Goal: Information Seeking & Learning: Learn about a topic

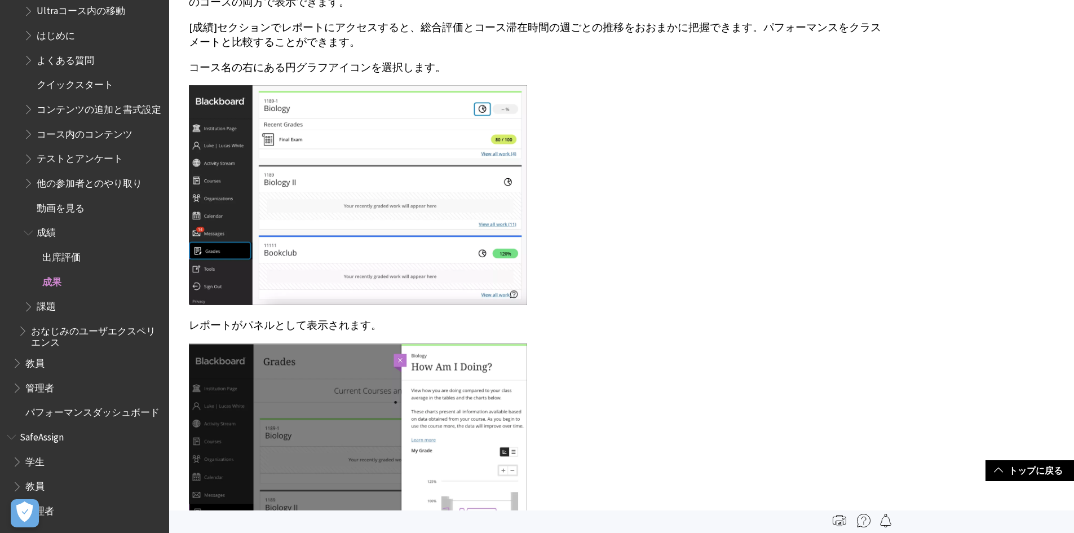
scroll to position [902, 0]
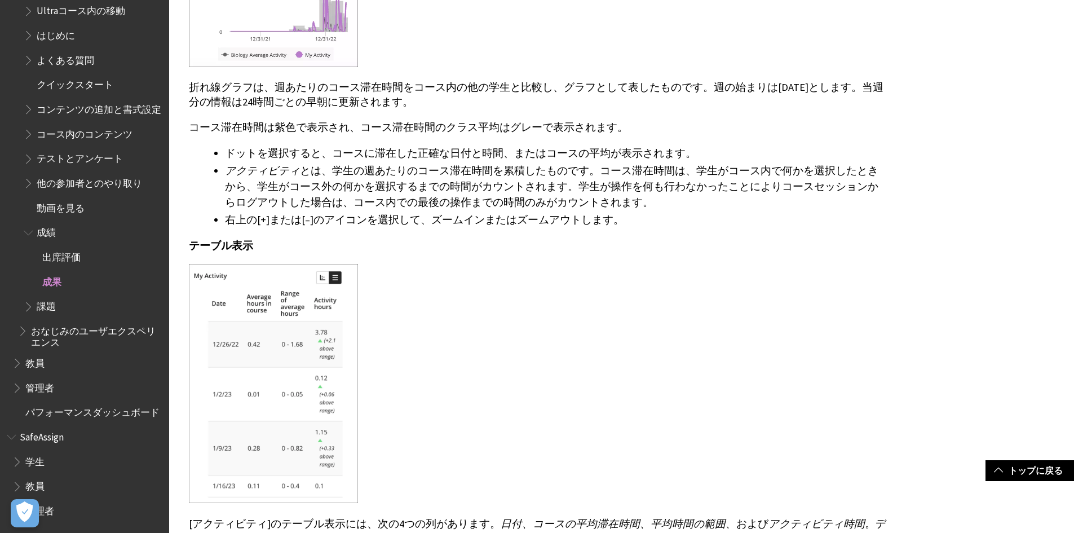
scroll to position [2762, 0]
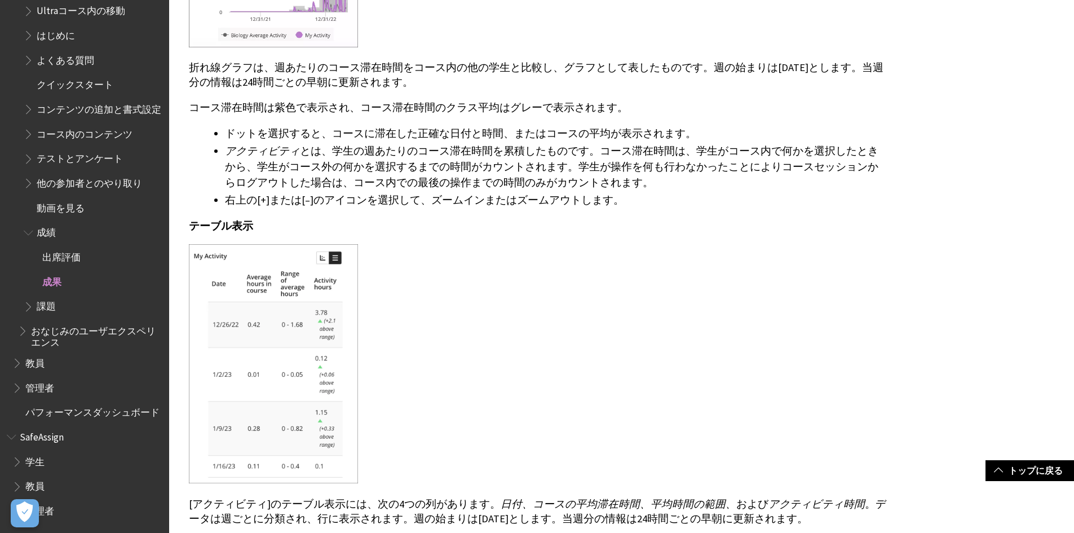
click at [364, 495] on div "アクティビティ 折れ線グラフ 折れ線グラフは、週あたりのコース滞在時間をコース内の他の学生と比較し、グラフとして表したものです。週の始まりは[DATE]としま…" at bounding box center [538, 189] width 699 height 860
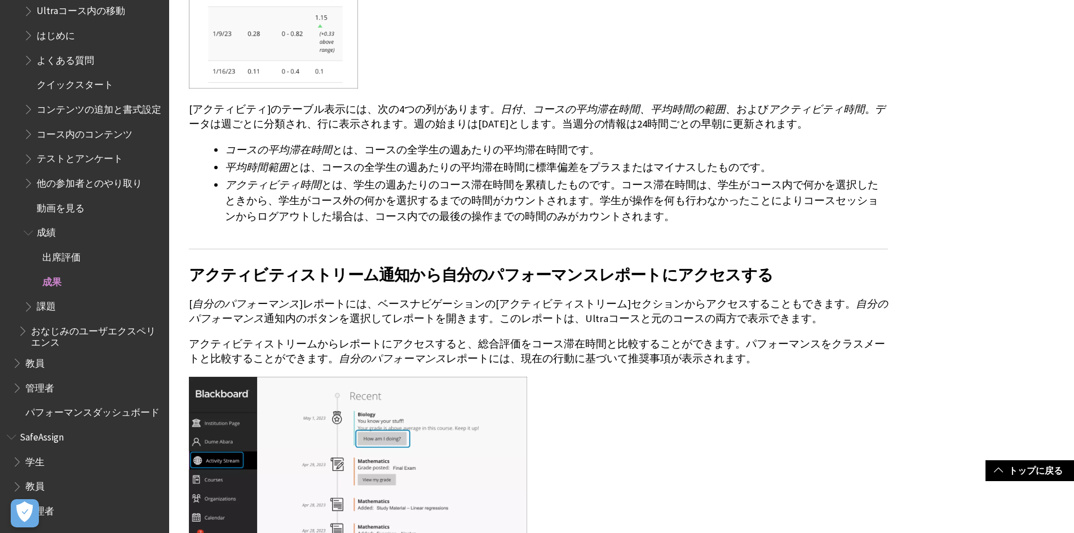
scroll to position [0, 0]
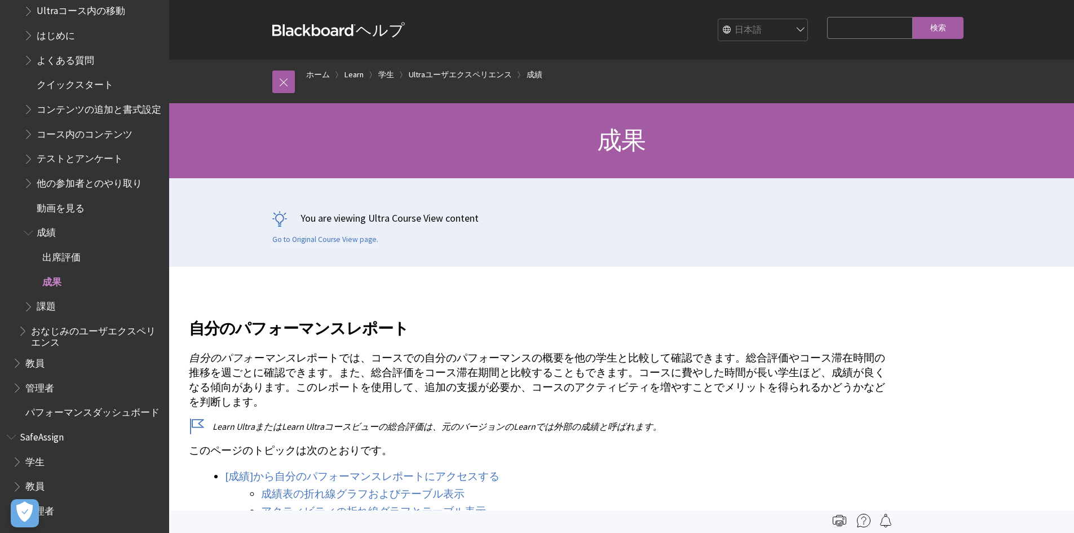
click at [427, 386] on p "自分のパフォーマンス レポートでは、コースでの自分のパフォーマンスの概要を他の学生と比較して確認できます。総合評価やコース滞在時間の推移を週ごとに確認できます…" at bounding box center [538, 380] width 699 height 59
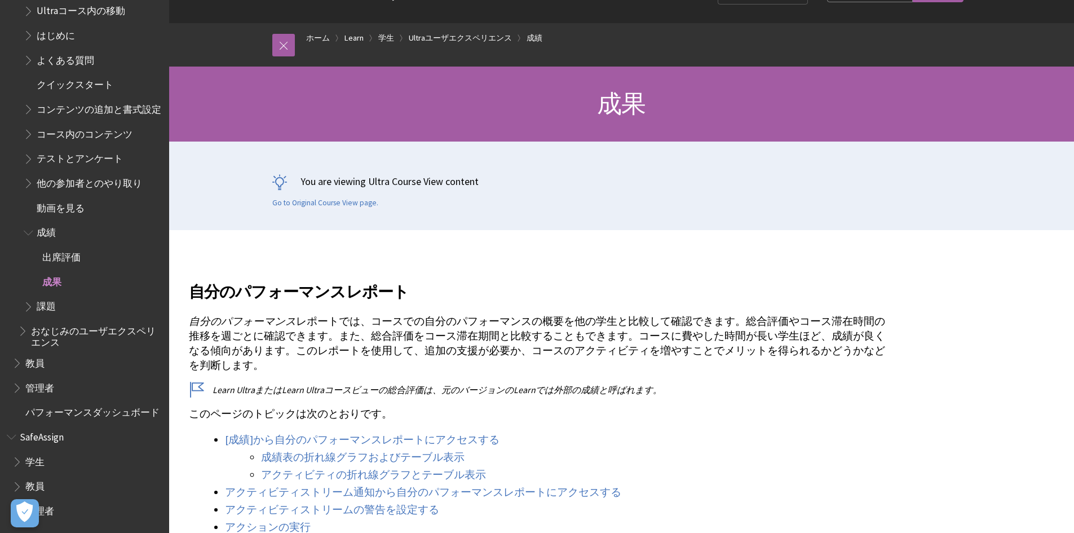
scroll to position [56, 0]
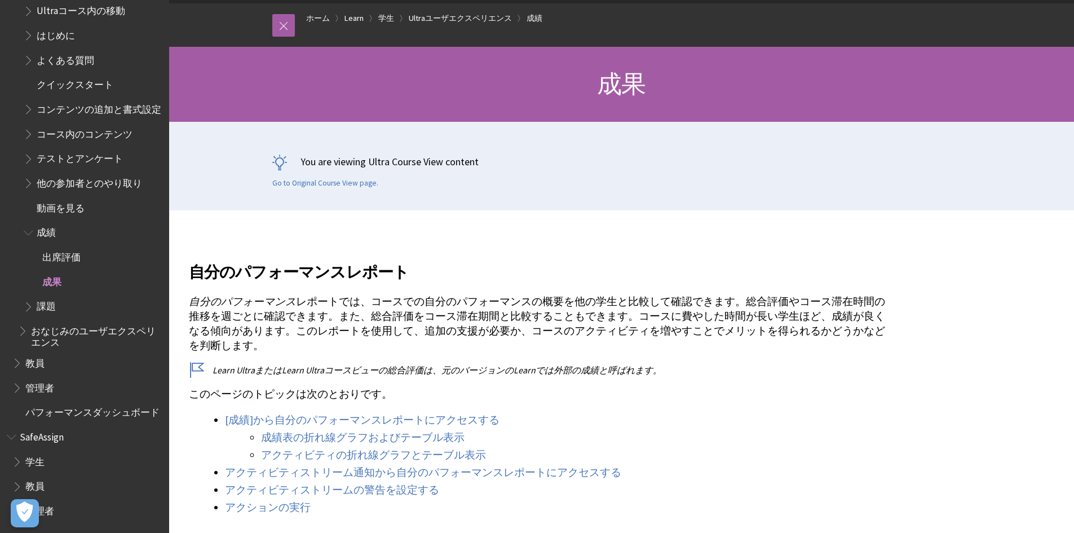
click at [518, 340] on p "自分のパフォーマンス レポートでは、コースでの自分のパフォーマンスの概要を他の学生と比較して確認できます。総合評価やコース滞在時間の推移を週ごとに確認できます…" at bounding box center [538, 323] width 699 height 59
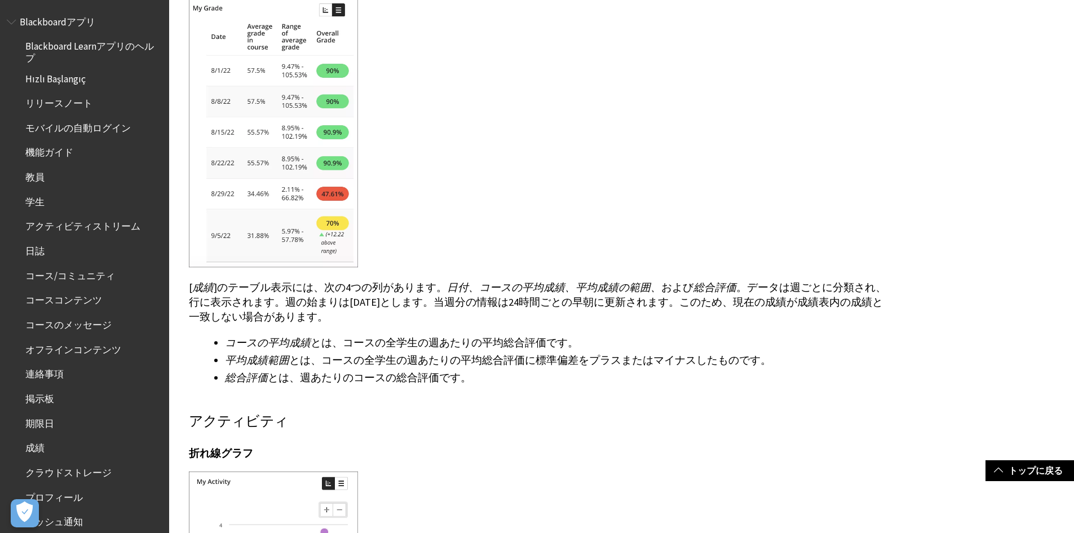
scroll to position [2142, 0]
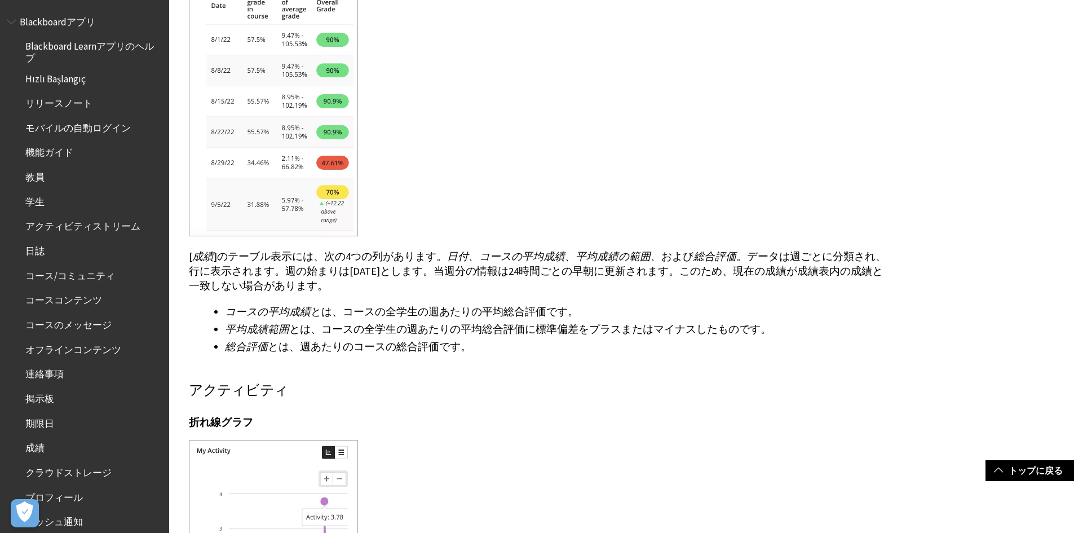
click at [513, 351] on li "総合評価 とは、週あたりのコースの総合評価です。" at bounding box center [556, 347] width 663 height 16
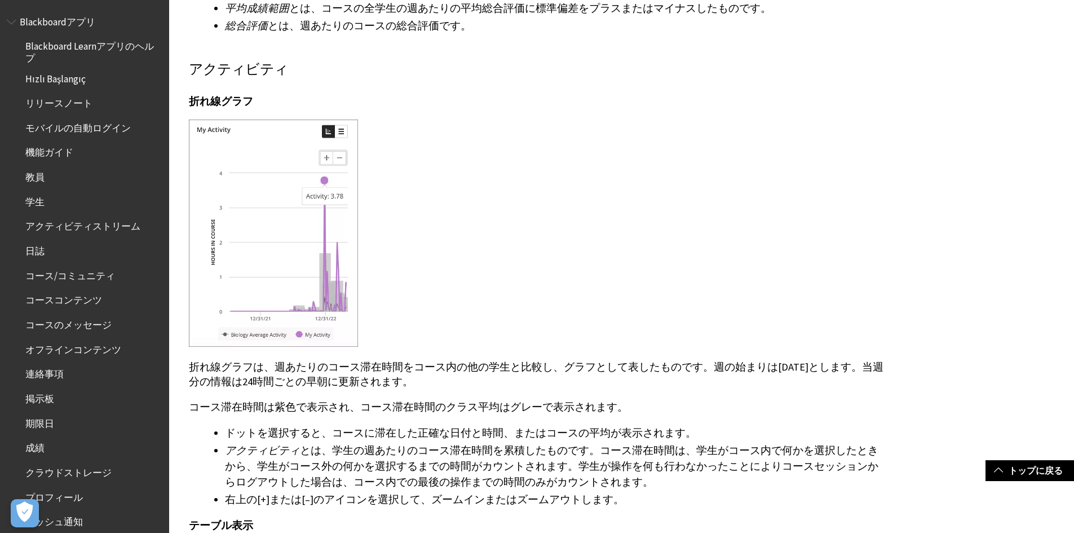
scroll to position [2480, 0]
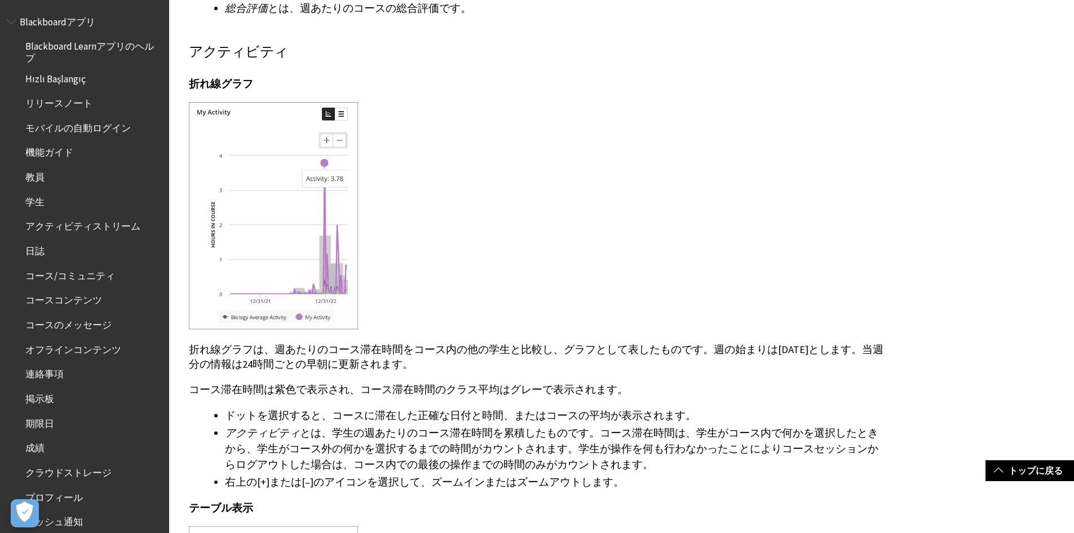
click at [687, 465] on li "アクティビティ とは、学生の週あたりのコース滞在時間を累積したものです。コース滞在時間は、学生がコース内で何かを選択したときから、学生がコース外の何かを選択す…" at bounding box center [556, 448] width 663 height 47
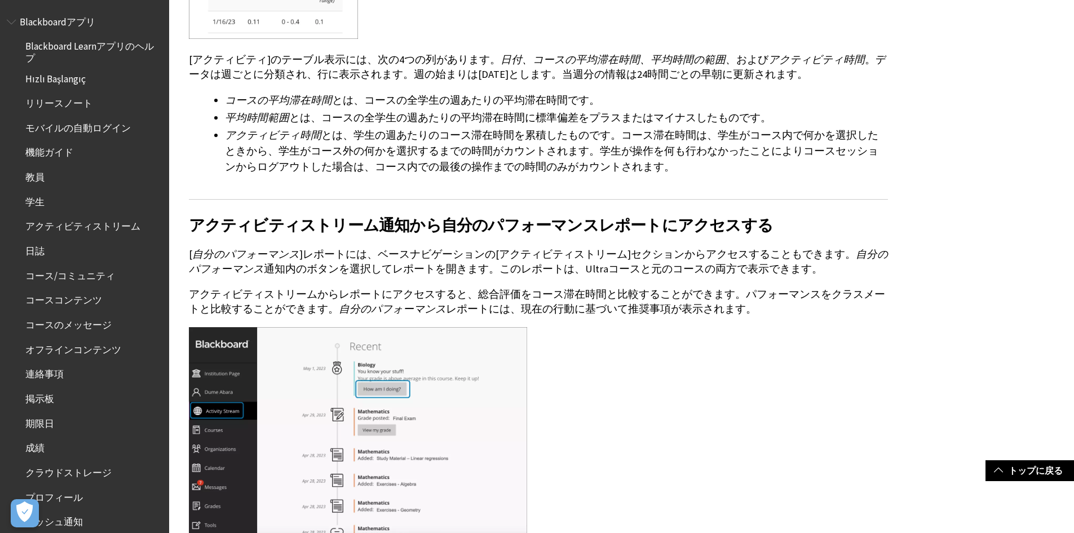
scroll to position [3213, 0]
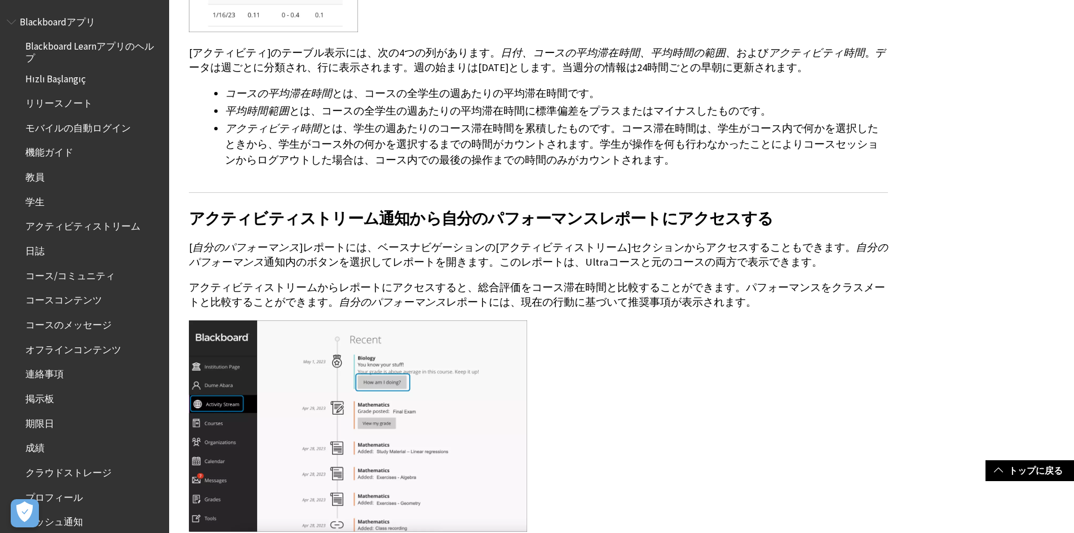
click at [375, 289] on p "アクティビティストリームからレポートにアクセスすると、総合評価をコース滞在時間と比較することができます。パフォーマンスをクラスメートと比較することができます。…" at bounding box center [538, 294] width 699 height 29
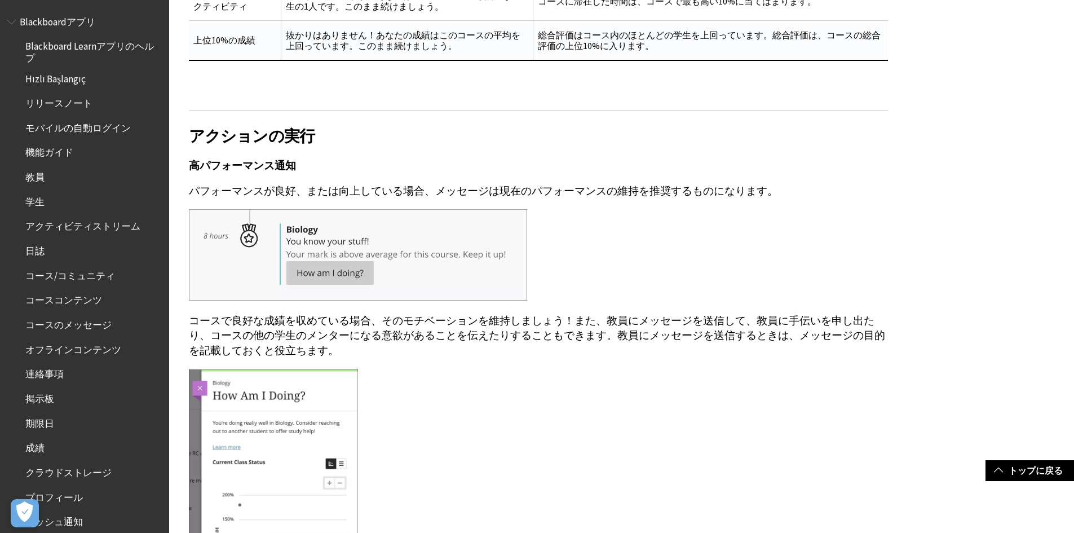
scroll to position [5129, 0]
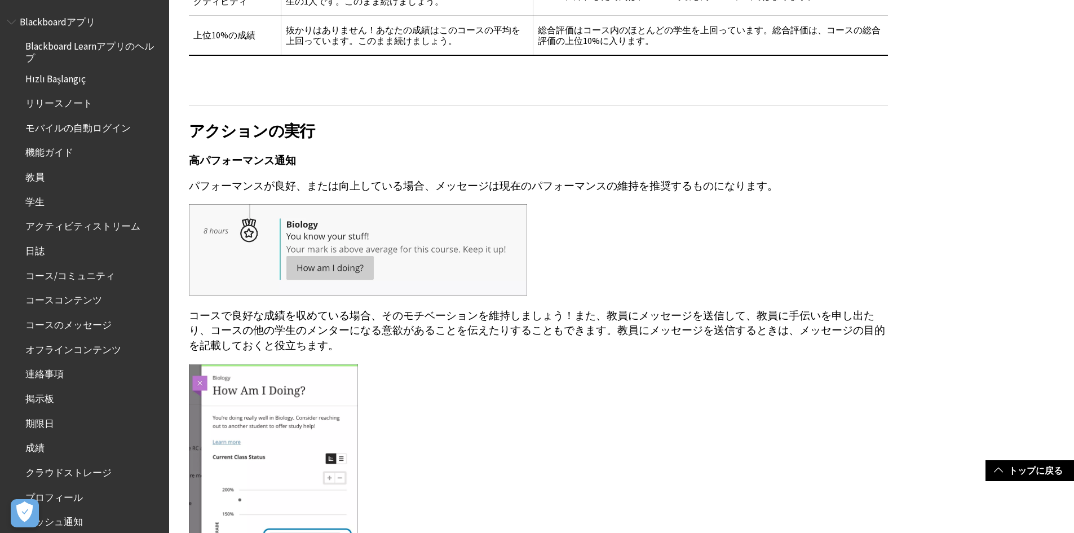
click at [470, 182] on p "パフォーマンスが良好、または向上している場合、メッセージは現在のパフォーマンスの維持を推奨するものになります。" at bounding box center [538, 186] width 699 height 15
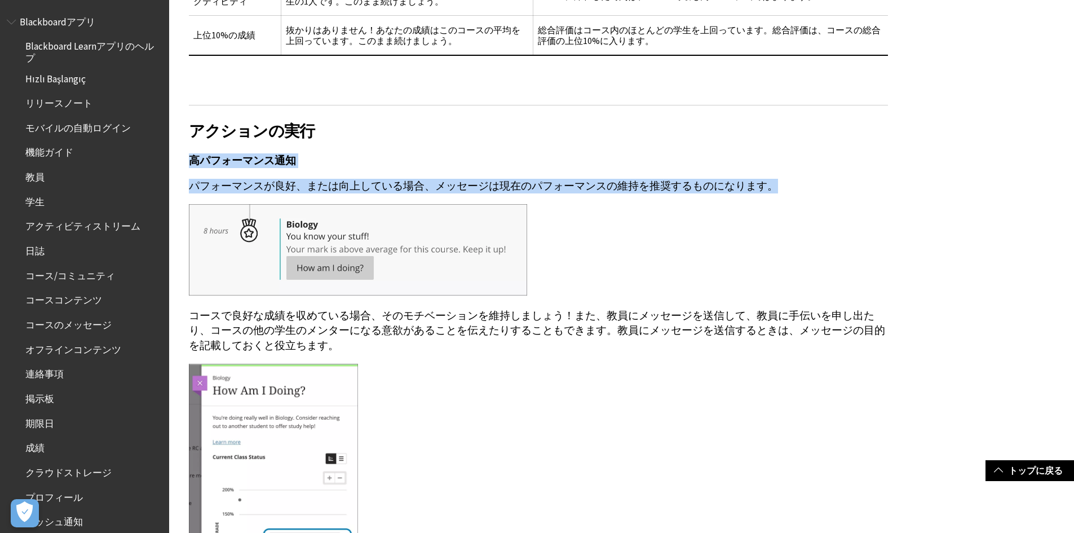
drag, startPoint x: 767, startPoint y: 185, endPoint x: 170, endPoint y: 159, distance: 596.9
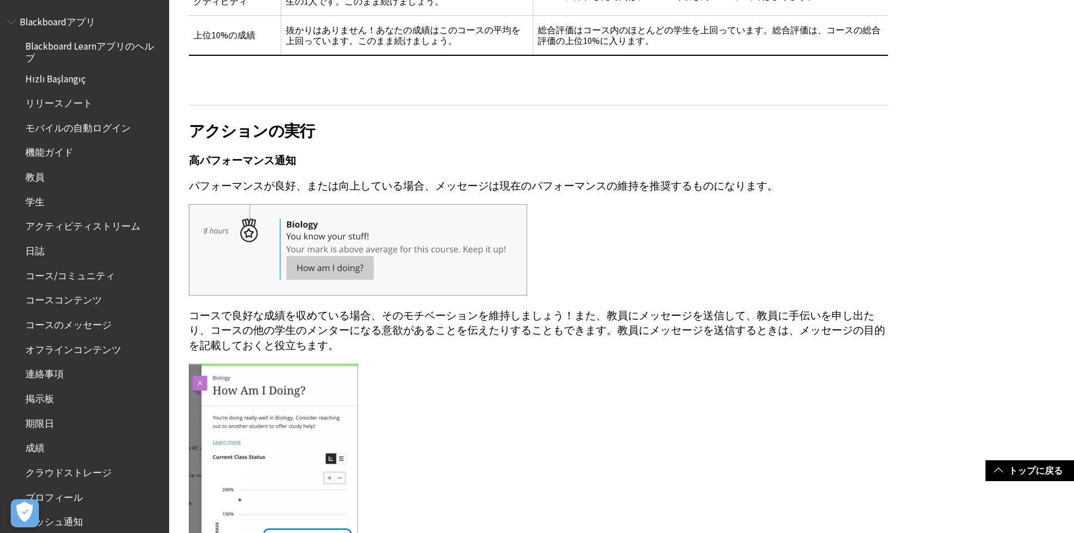
click at [692, 241] on div at bounding box center [538, 251] width 699 height 94
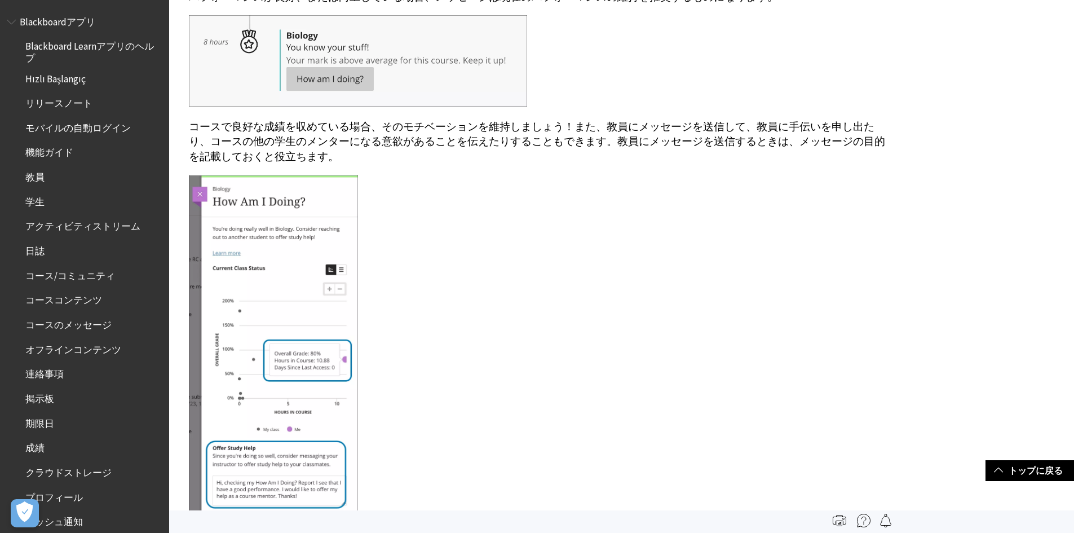
scroll to position [5298, 0]
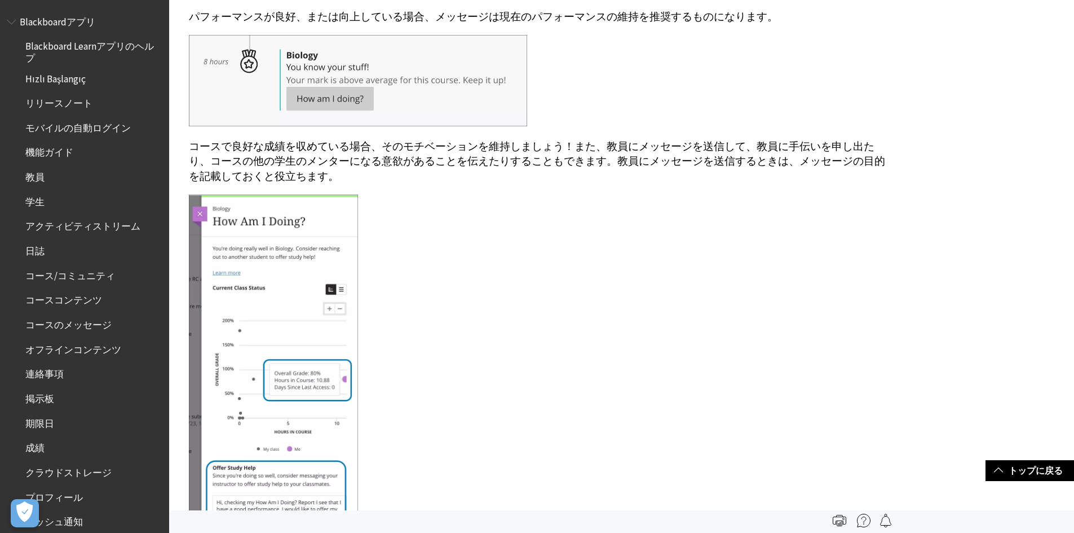
click at [397, 173] on p "コースで良好な成績を収めている場合、そのモチベーションを維持しましょう！また、教員にメッセージを送信して、教員に手伝いを申し出たり、コースの他の学生のメンター…" at bounding box center [538, 161] width 699 height 45
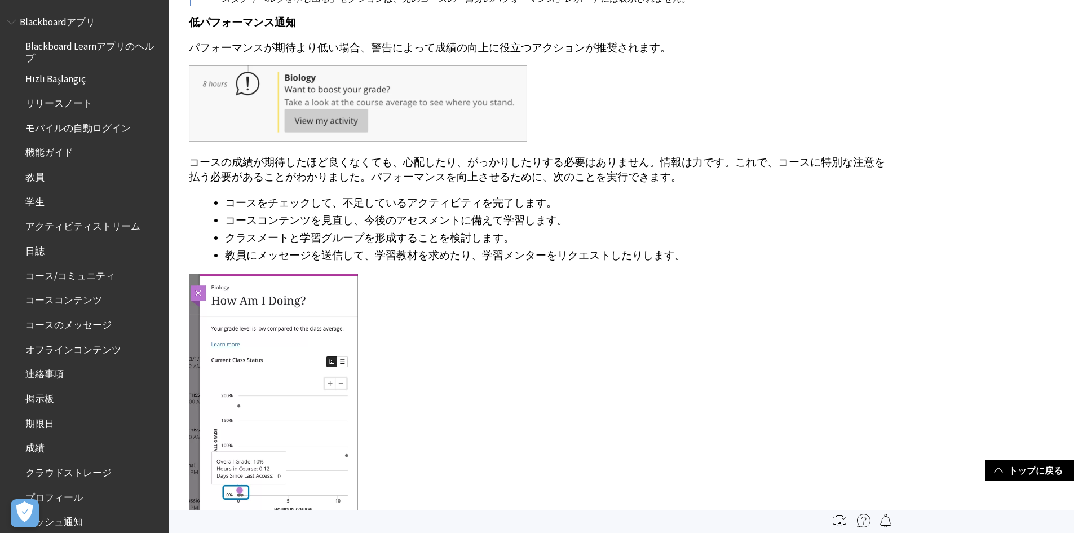
scroll to position [5862, 0]
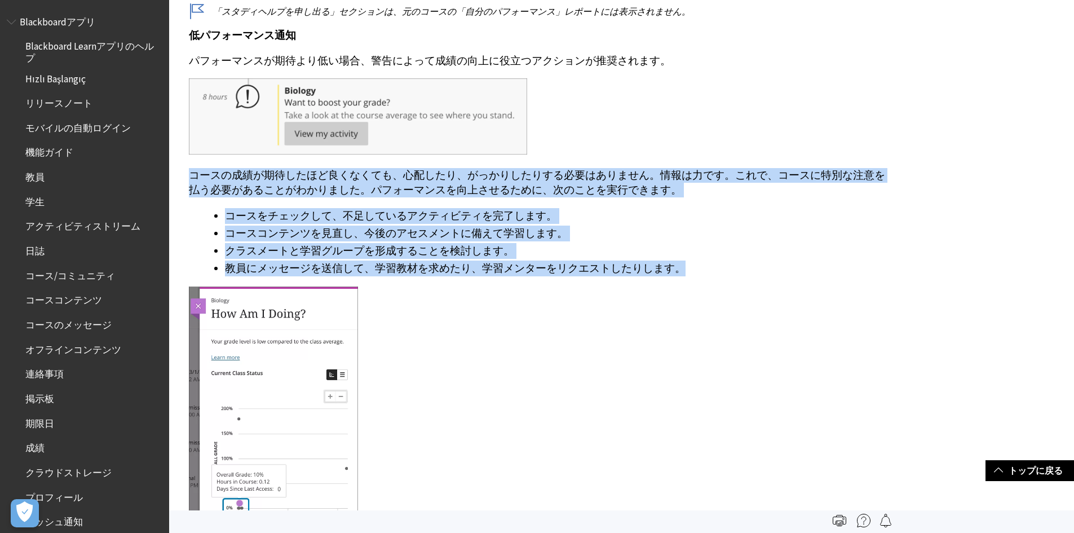
drag, startPoint x: 189, startPoint y: 170, endPoint x: 679, endPoint y: 276, distance: 501.2
click at [679, 276] on div "アクションの実行 高パフォーマンス通知 [PERSON_NAME]が良好、または向上している場合、メッセージは現在のパフォーマンスの維持を推奨するものになりま…" at bounding box center [538, 5] width 699 height 1266
click at [712, 276] on li "教員にメッセージを送信して、学習教材を求めたり、学習メンターをリクエストしたりします。" at bounding box center [556, 268] width 663 height 16
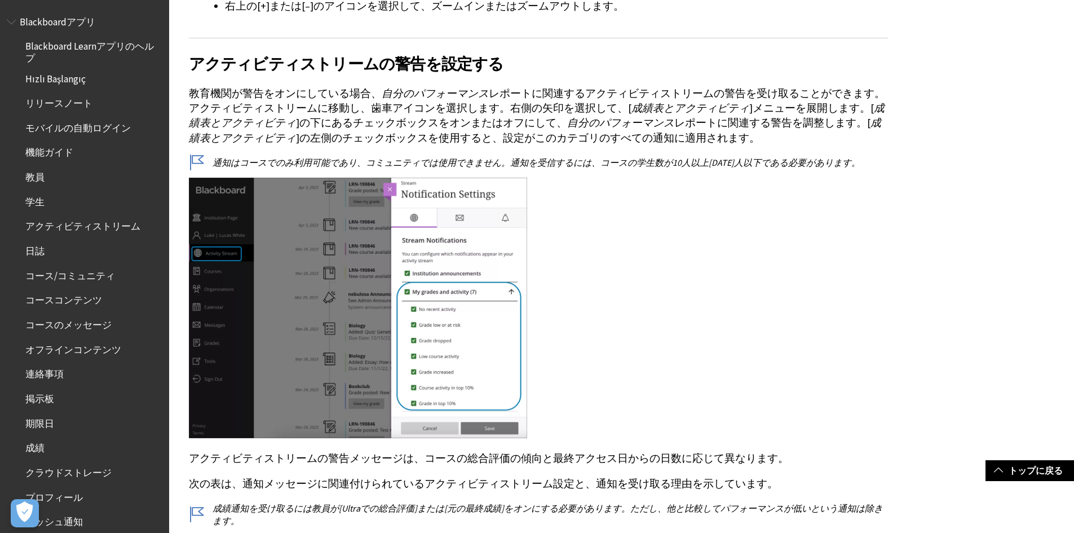
scroll to position [4340, 0]
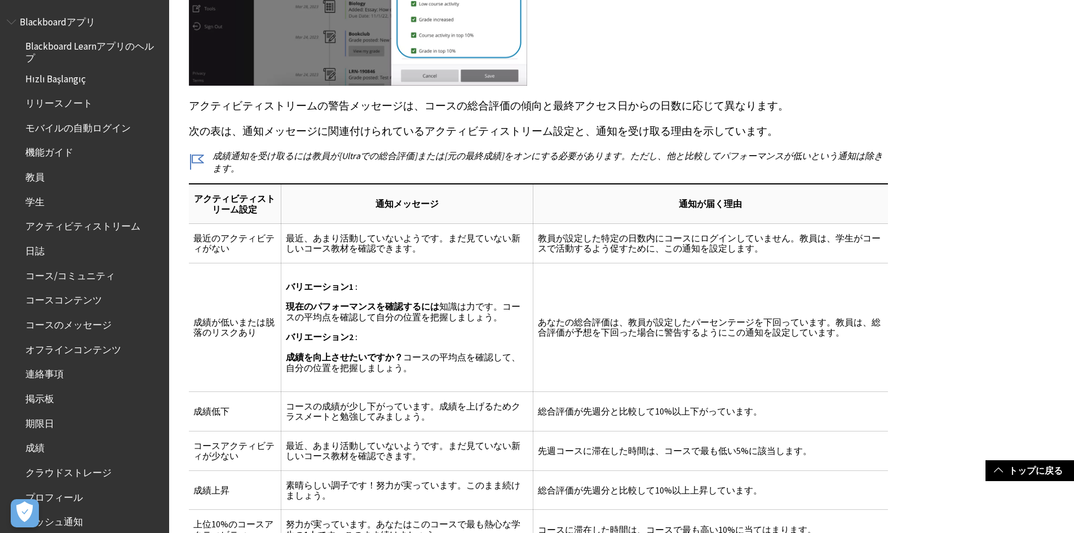
scroll to position [4622, 0]
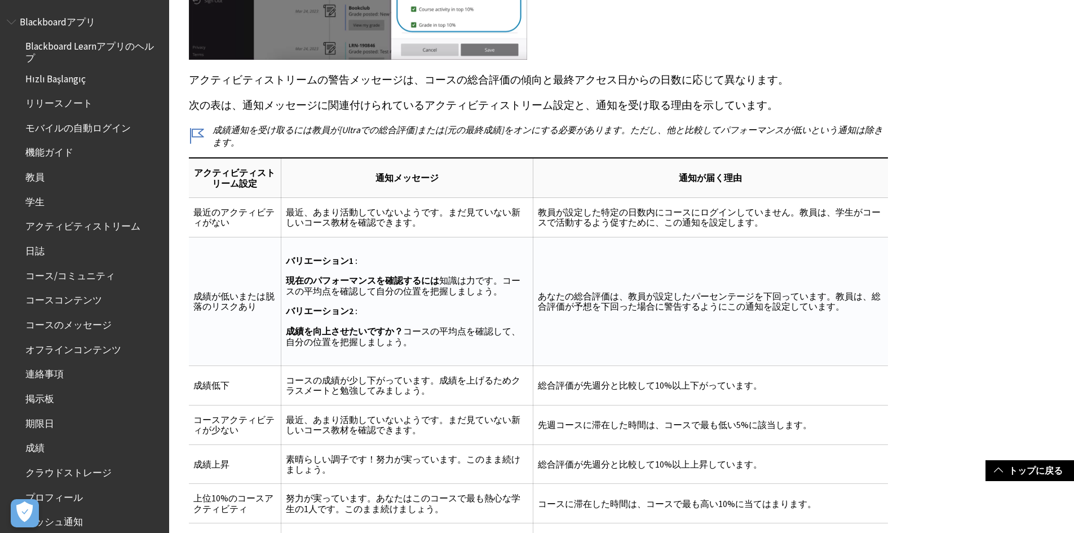
click at [345, 253] on td "バリエーション1 : 現在のパフォーマンスを確認するには 知識は力です。コースの平均点を確認して自分の位置を把握しましょう。 バリエーション2 : 成績を向上…" at bounding box center [407, 301] width 252 height 129
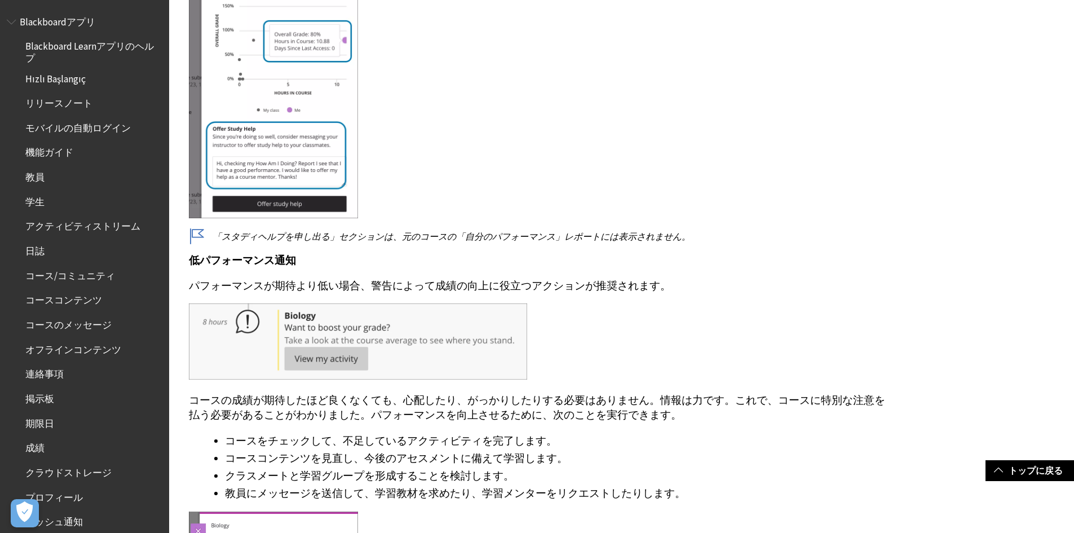
scroll to position [5692, 0]
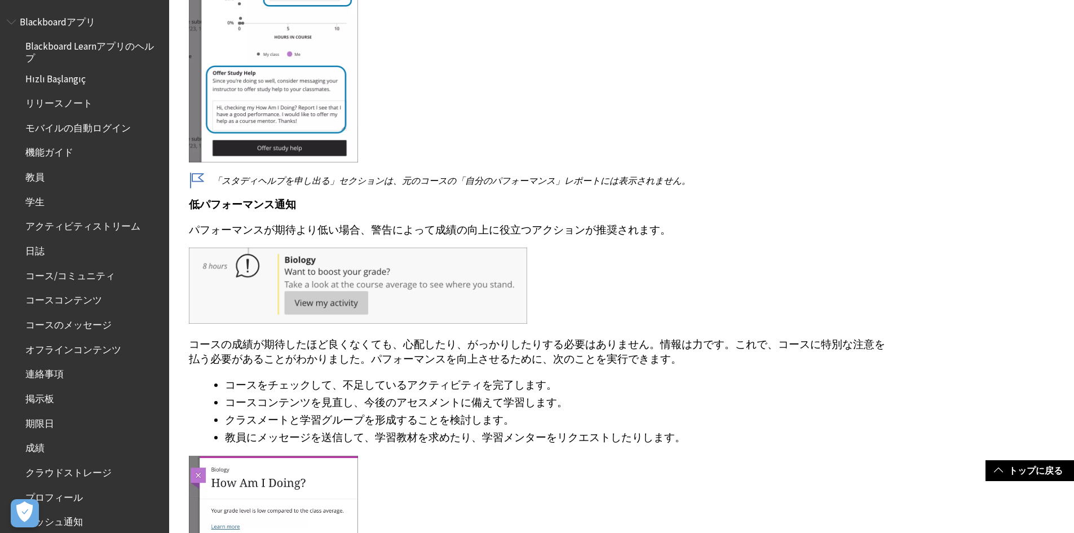
click at [685, 369] on div "アクションの実行 高パフォーマンス通知 [PERSON_NAME]が良好、または向上している場合、メッセージは現在のパフォーマンスの維持を推奨するものになりま…" at bounding box center [538, 174] width 699 height 1266
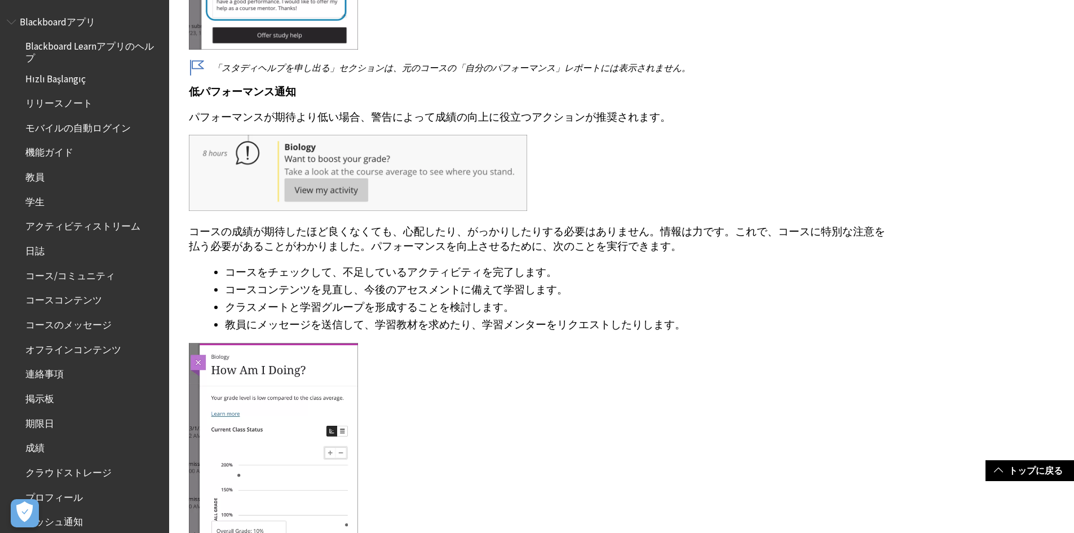
scroll to position [5918, 0]
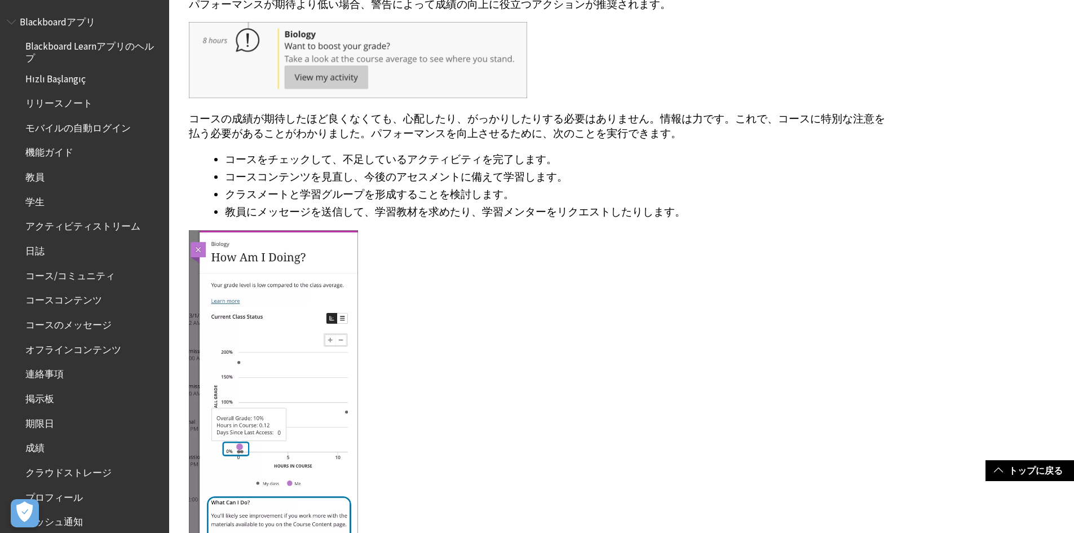
click at [606, 261] on div at bounding box center [538, 395] width 699 height 330
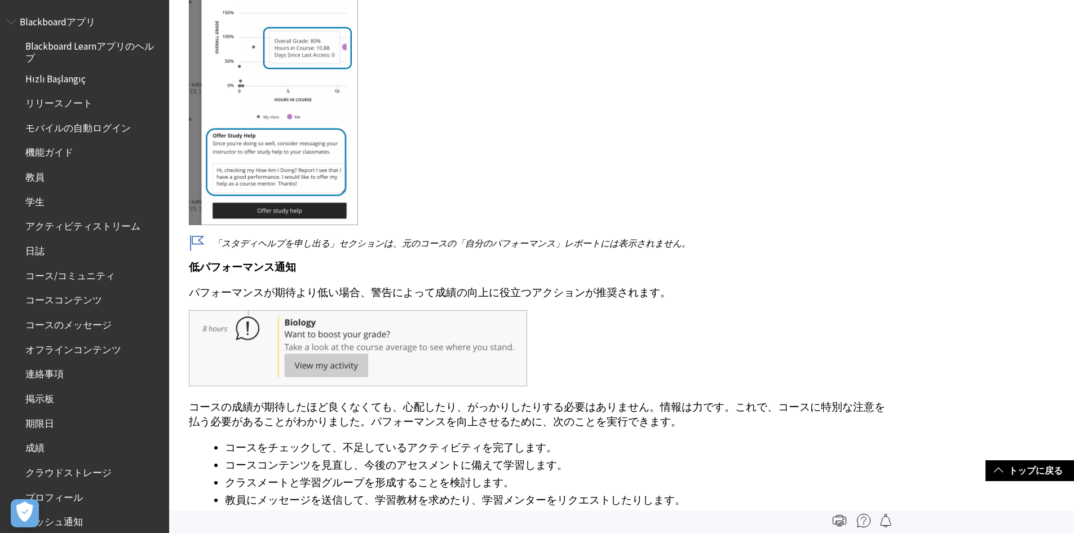
scroll to position [5467, 0]
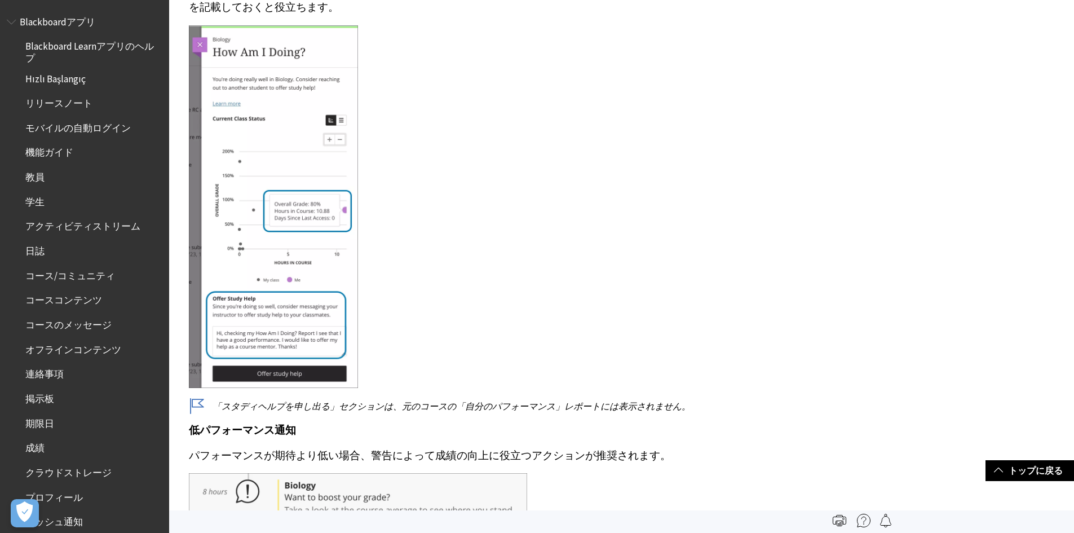
click at [440, 109] on div at bounding box center [538, 207] width 699 height 365
click at [756, 396] on div "アクションの実行 高パフォーマンス通知 [PERSON_NAME]が良好、または向上している場合、メッセージは現在のパフォーマンスの維持を推奨するものになりま…" at bounding box center [538, 400] width 699 height 1266
drag, startPoint x: 883, startPoint y: 88, endPoint x: 884, endPoint y: 79, distance: 8.5
click at [883, 88] on div at bounding box center [538, 207] width 699 height 365
